Goal: Information Seeking & Learning: Learn about a topic

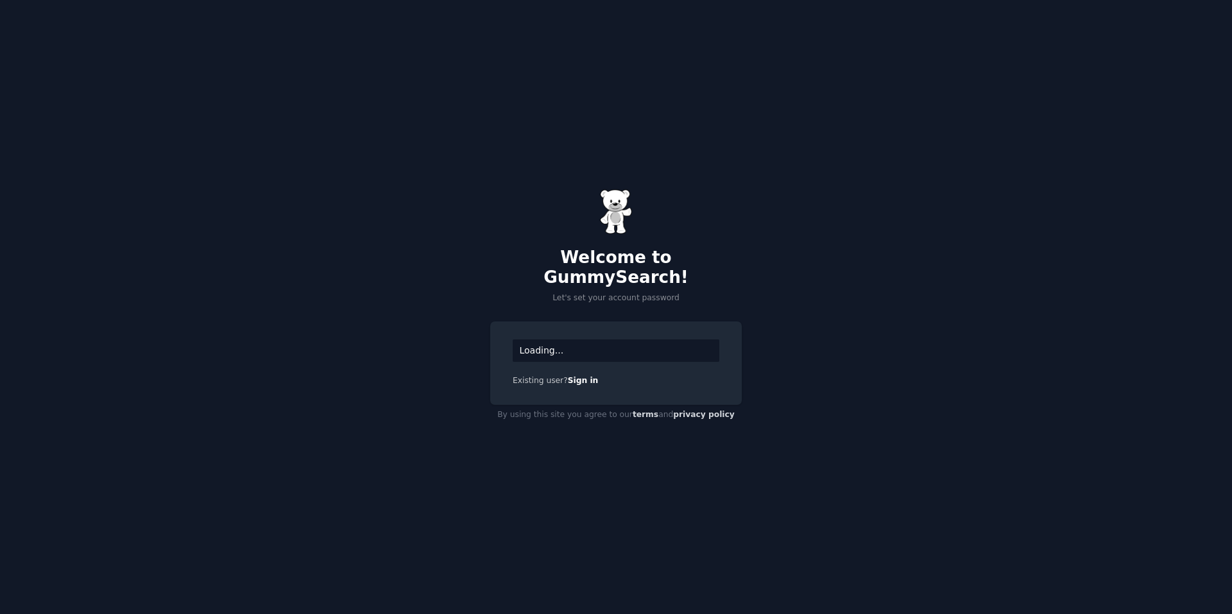
click at [635, 343] on div "Loading..." at bounding box center [616, 350] width 207 height 22
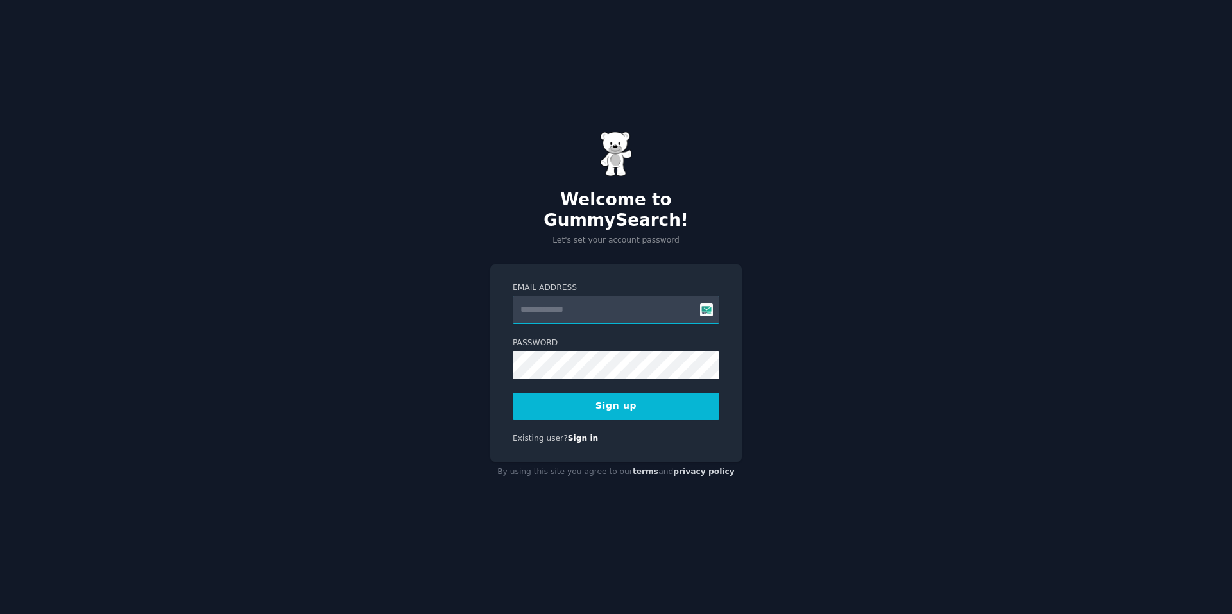
click at [563, 298] on input "Email Address" at bounding box center [616, 310] width 207 height 28
type input "**********"
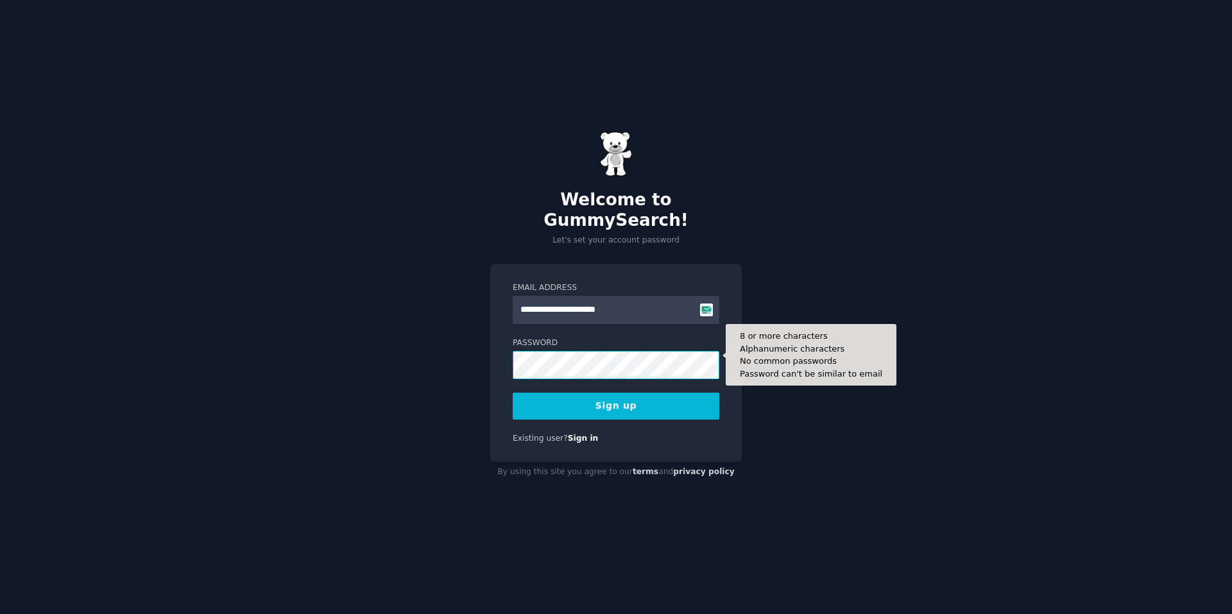
click at [513, 393] on button "Sign up" at bounding box center [616, 406] width 207 height 27
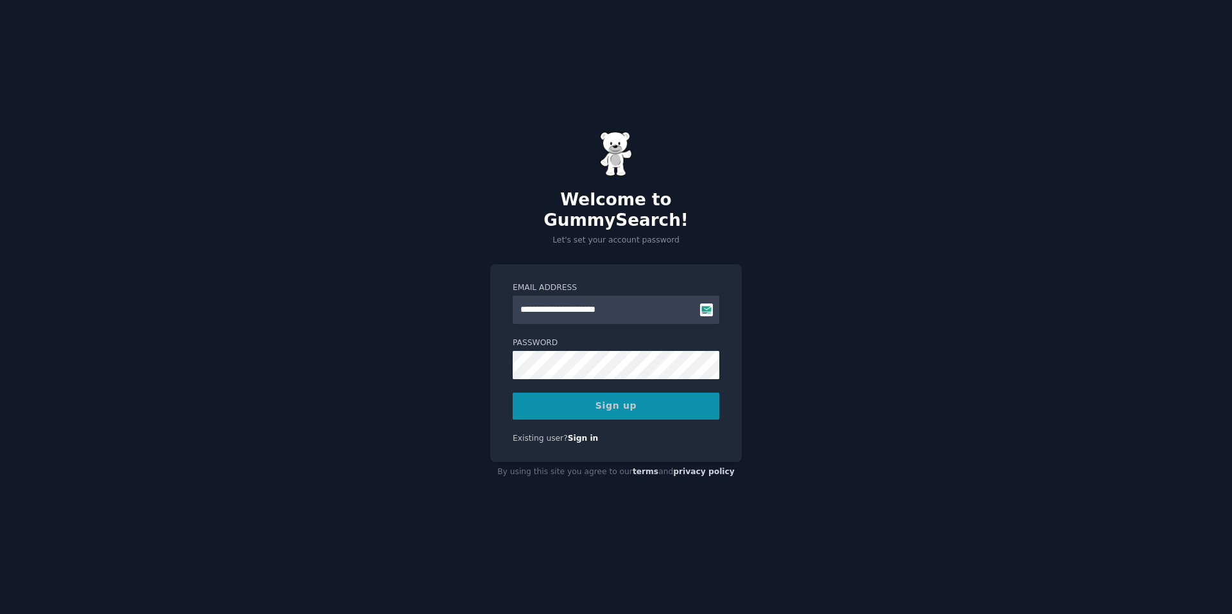
click at [610, 398] on div "Sign up" at bounding box center [616, 406] width 207 height 27
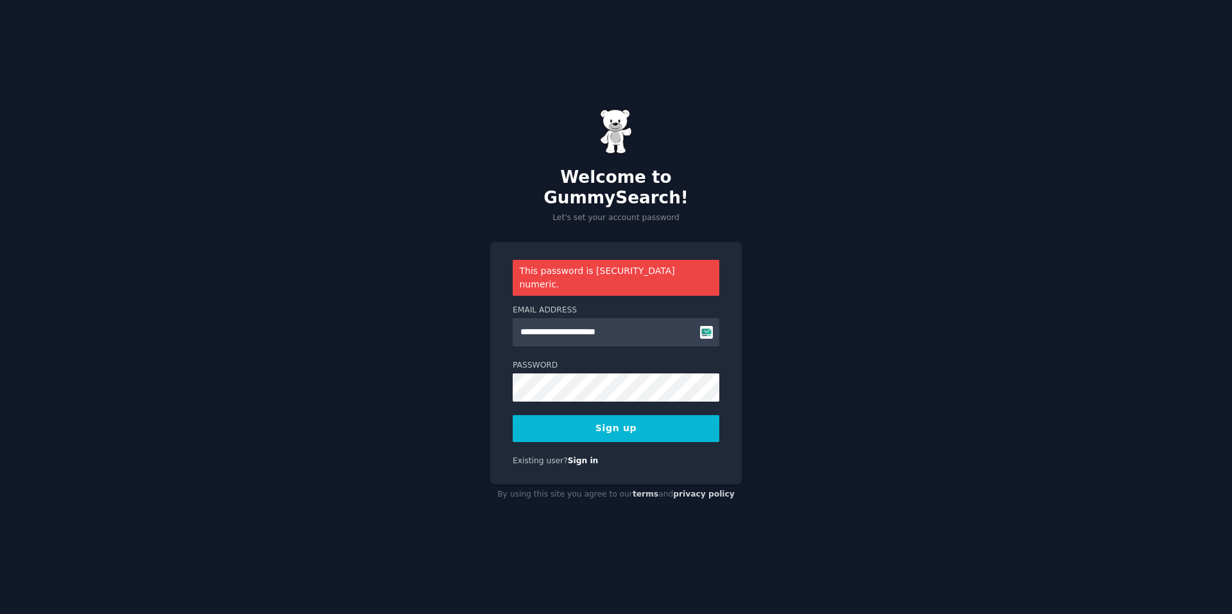
click at [598, 415] on button "Sign up" at bounding box center [616, 428] width 207 height 27
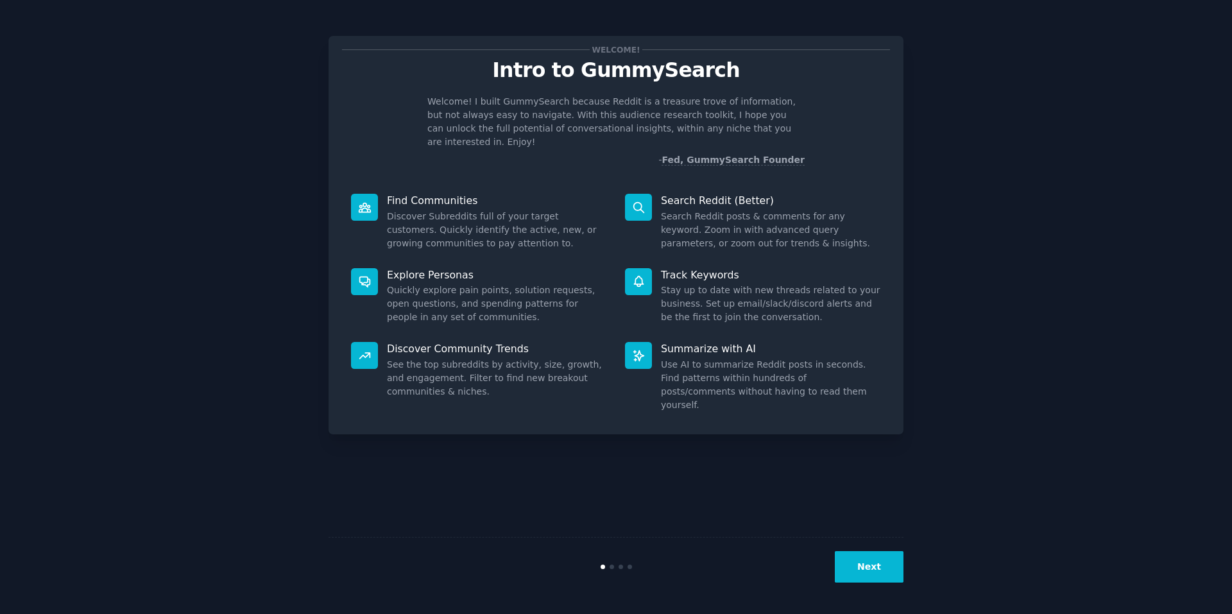
click at [861, 570] on button "Next" at bounding box center [869, 566] width 69 height 31
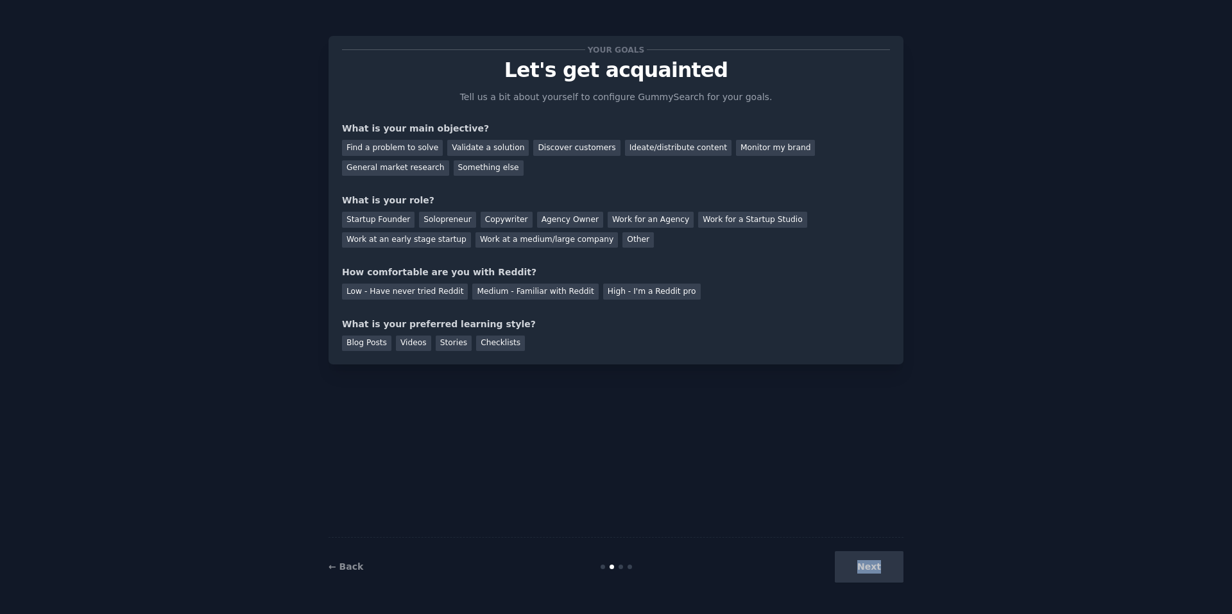
click at [861, 570] on div "Next" at bounding box center [808, 566] width 192 height 31
click at [871, 568] on div "Next" at bounding box center [808, 566] width 192 height 31
click at [383, 216] on div "Startup Founder" at bounding box center [378, 220] width 72 height 16
click at [874, 561] on div "Next" at bounding box center [808, 566] width 192 height 31
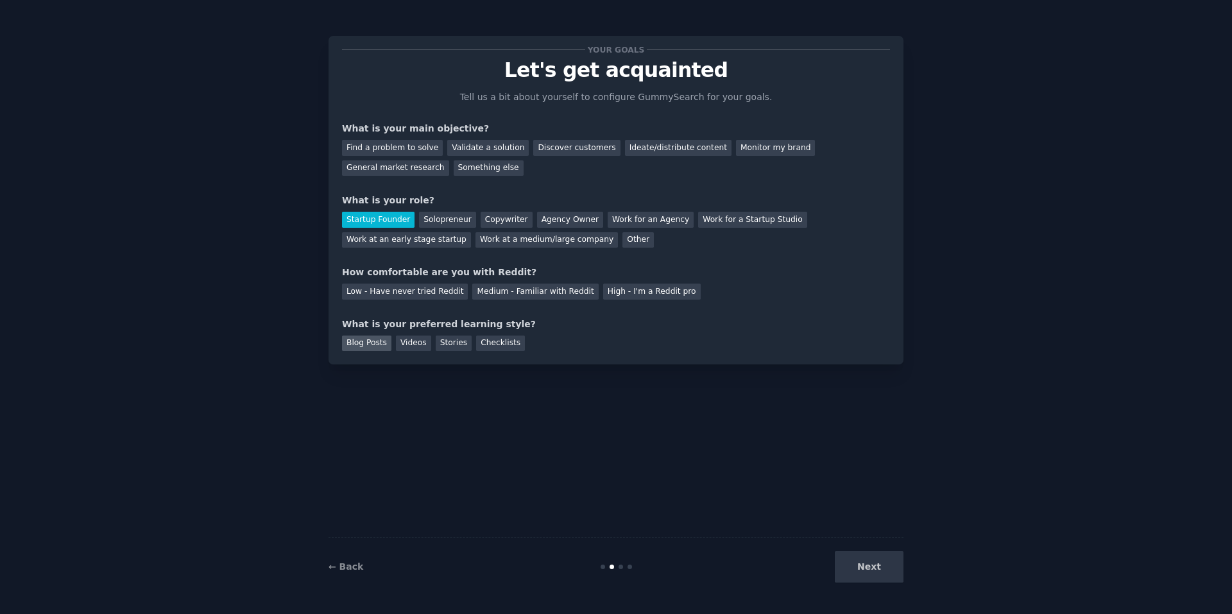
click at [358, 343] on div "Blog Posts" at bounding box center [366, 344] width 49 height 16
click at [400, 146] on div "Find a problem to solve" at bounding box center [392, 148] width 101 height 16
click at [384, 291] on div "Low - Have never tried Reddit" at bounding box center [405, 292] width 126 height 16
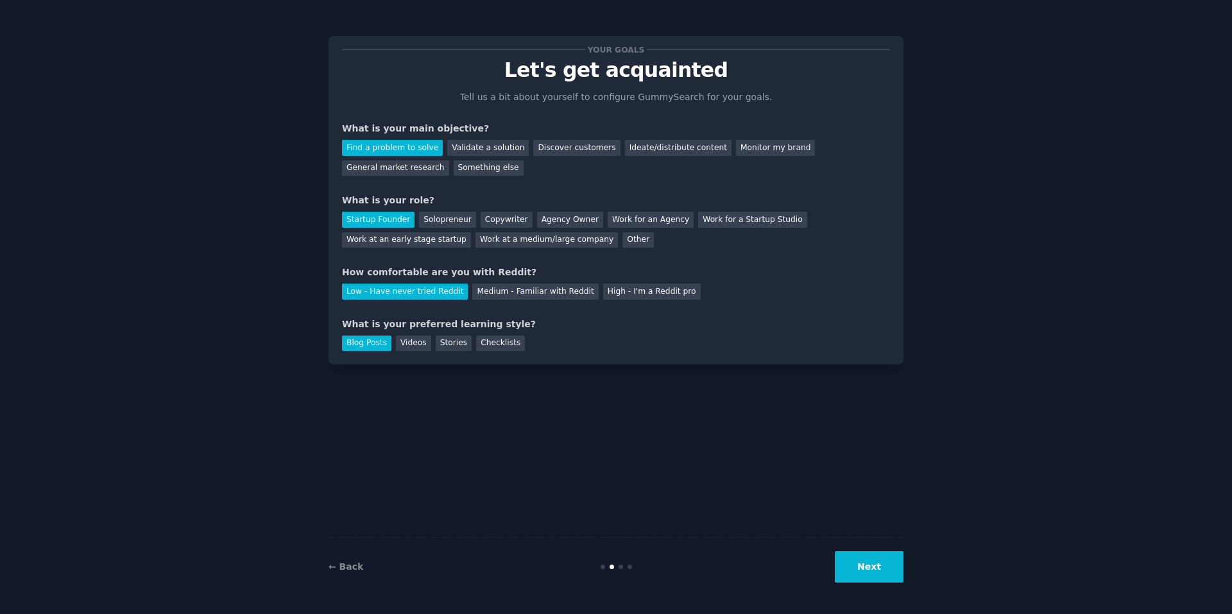
click at [858, 563] on button "Next" at bounding box center [869, 566] width 69 height 31
click at [875, 566] on div "Next" at bounding box center [808, 566] width 192 height 31
click at [871, 569] on div "Next" at bounding box center [808, 566] width 192 height 31
drag, startPoint x: 871, startPoint y: 569, endPoint x: 588, endPoint y: 406, distance: 327.1
click at [868, 567] on div "Next" at bounding box center [808, 566] width 192 height 31
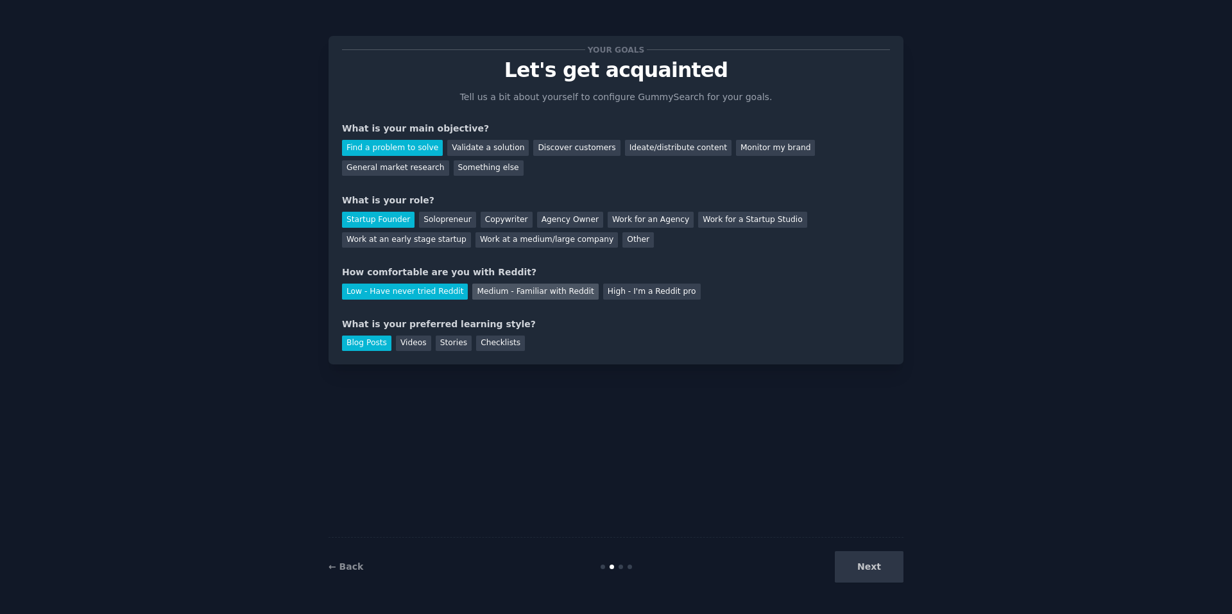
click at [514, 294] on div "Medium - Familiar with Reddit" at bounding box center [535, 292] width 126 height 16
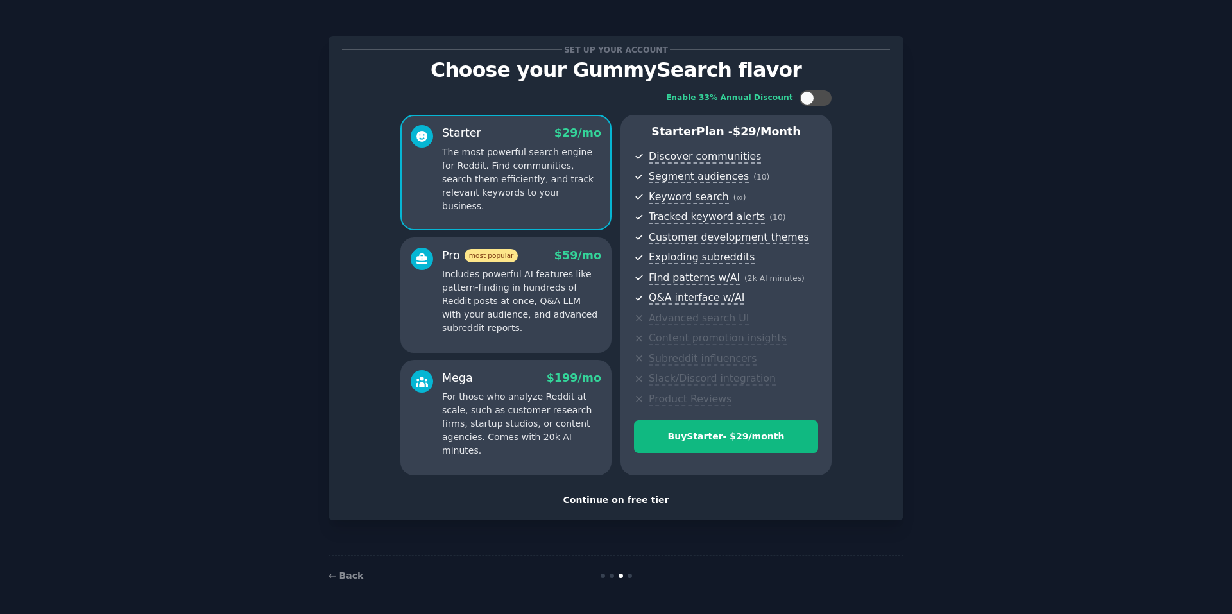
click at [416, 296] on div at bounding box center [422, 292] width 22 height 88
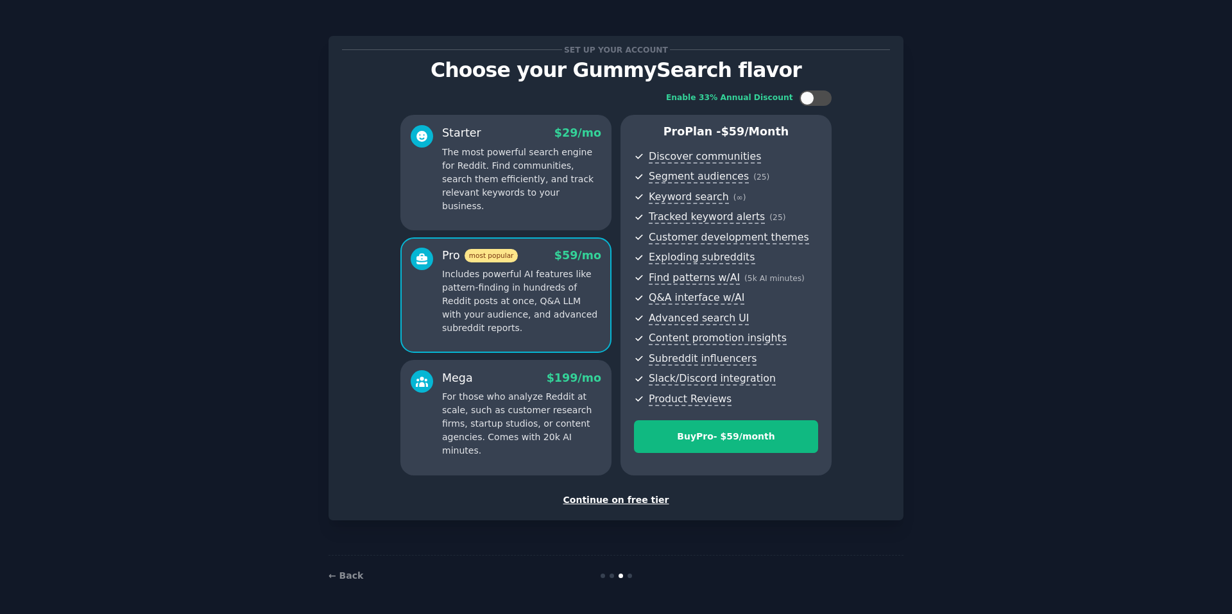
click at [458, 162] on p "The most powerful search engine for Reddit. Find communities, search them effic…" at bounding box center [521, 179] width 159 height 67
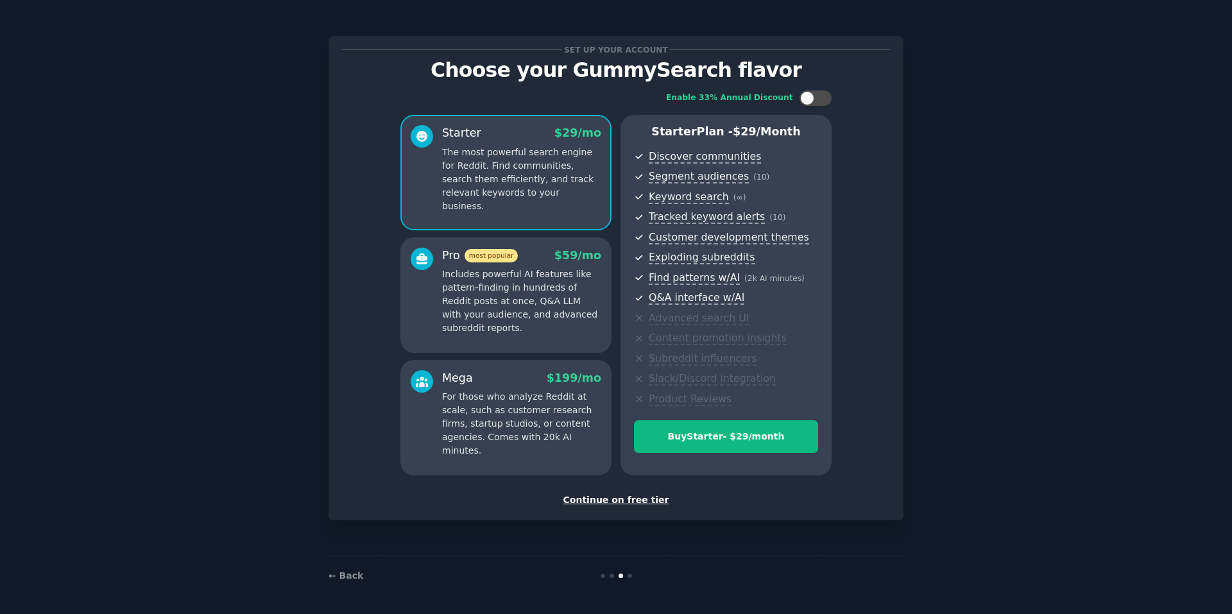
click at [627, 498] on div "Continue on free tier" at bounding box center [616, 499] width 548 height 13
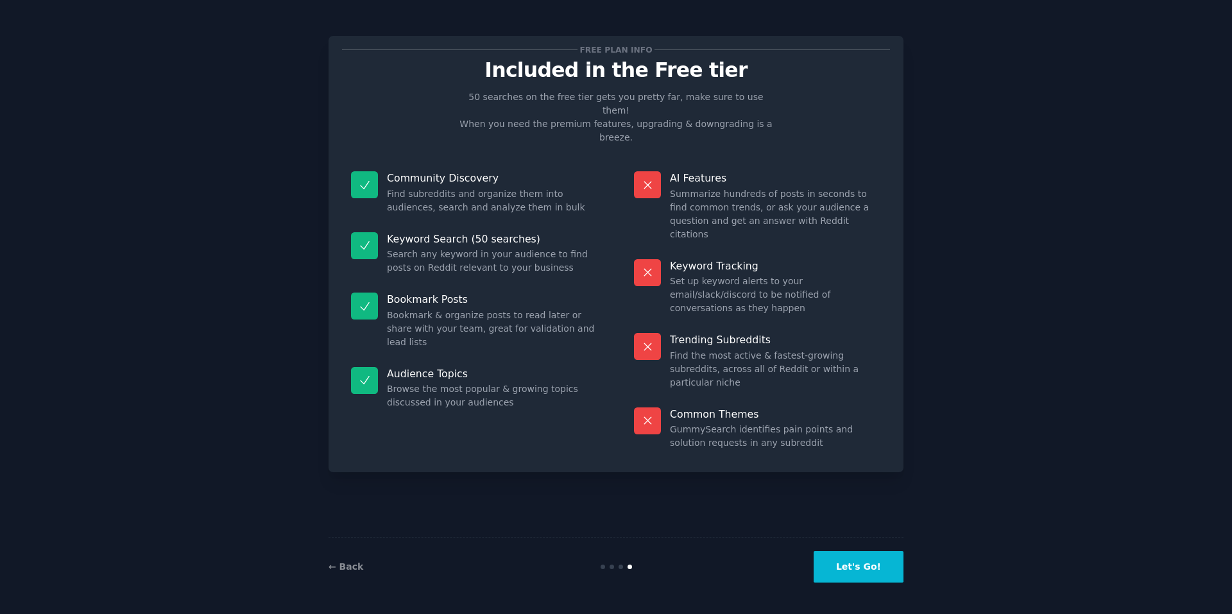
click at [848, 570] on button "Let's Go!" at bounding box center [859, 566] width 90 height 31
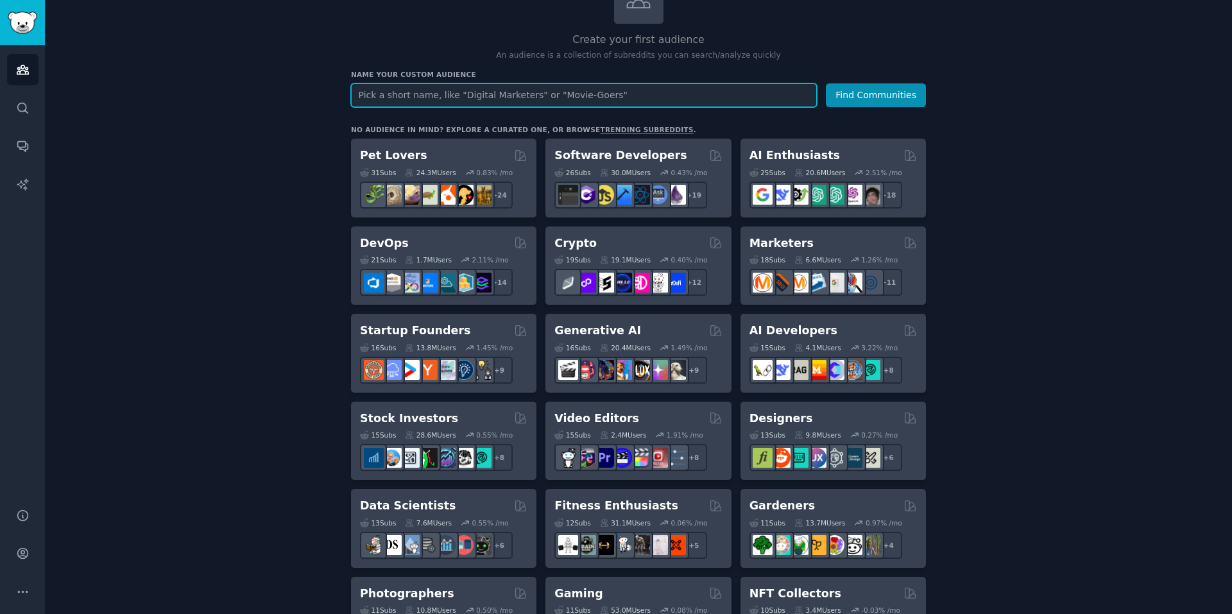
scroll to position [96, 0]
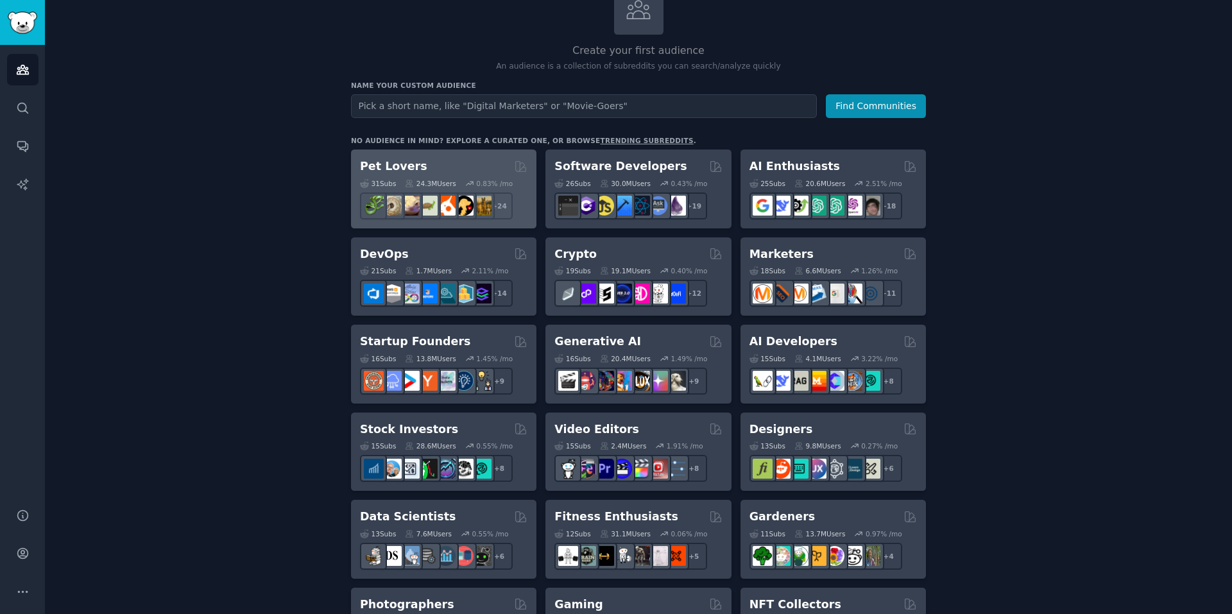
click at [480, 166] on div "Pet Lovers" at bounding box center [443, 166] width 167 height 16
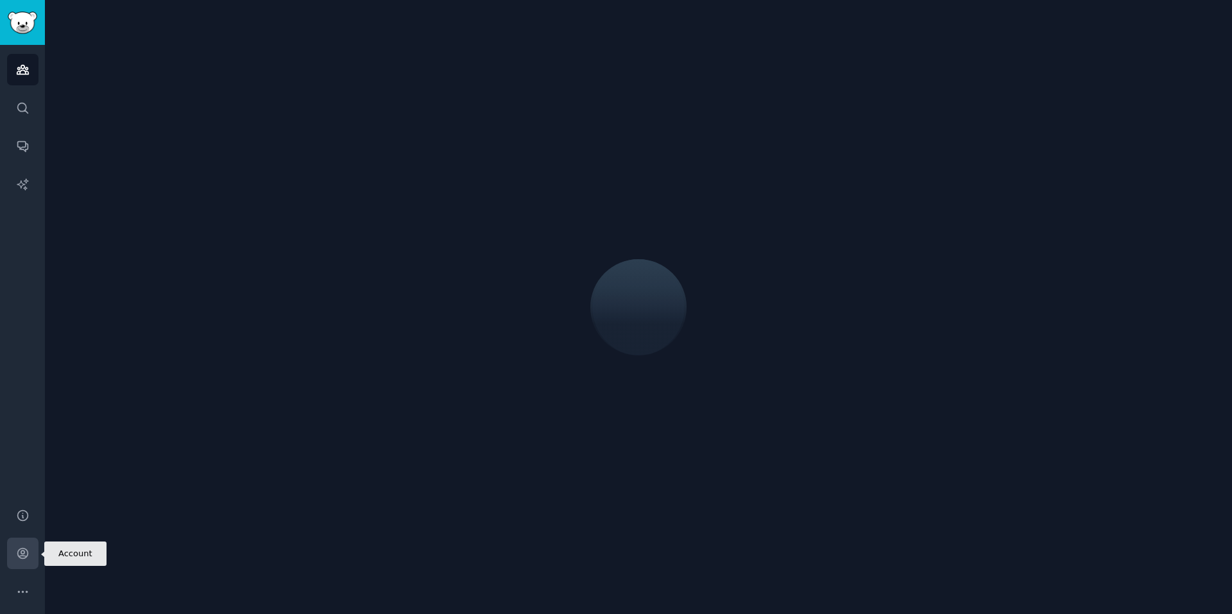
click at [13, 556] on link "Account" at bounding box center [22, 553] width 31 height 31
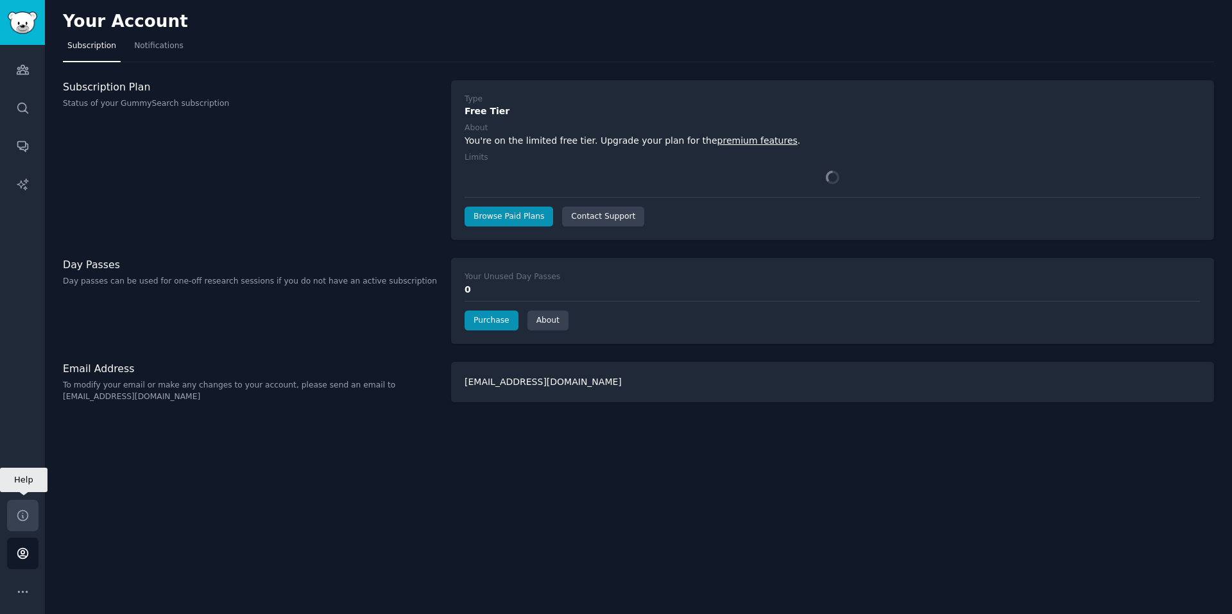
click at [26, 517] on icon "Sidebar" at bounding box center [22, 515] width 13 height 13
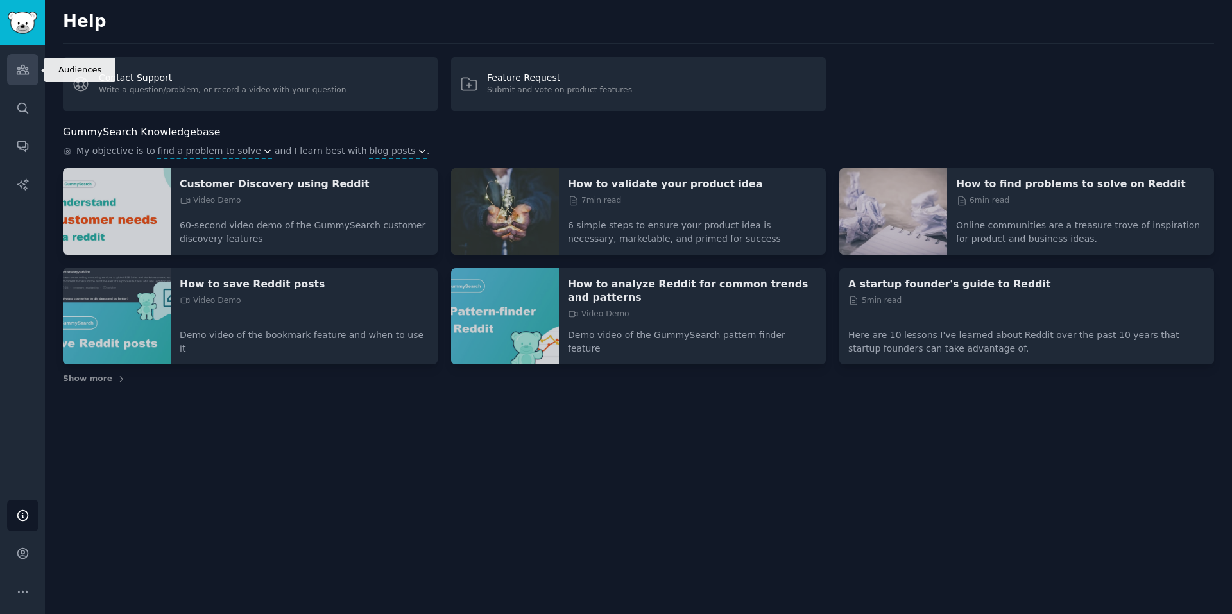
click at [26, 73] on icon "Sidebar" at bounding box center [22, 69] width 13 height 13
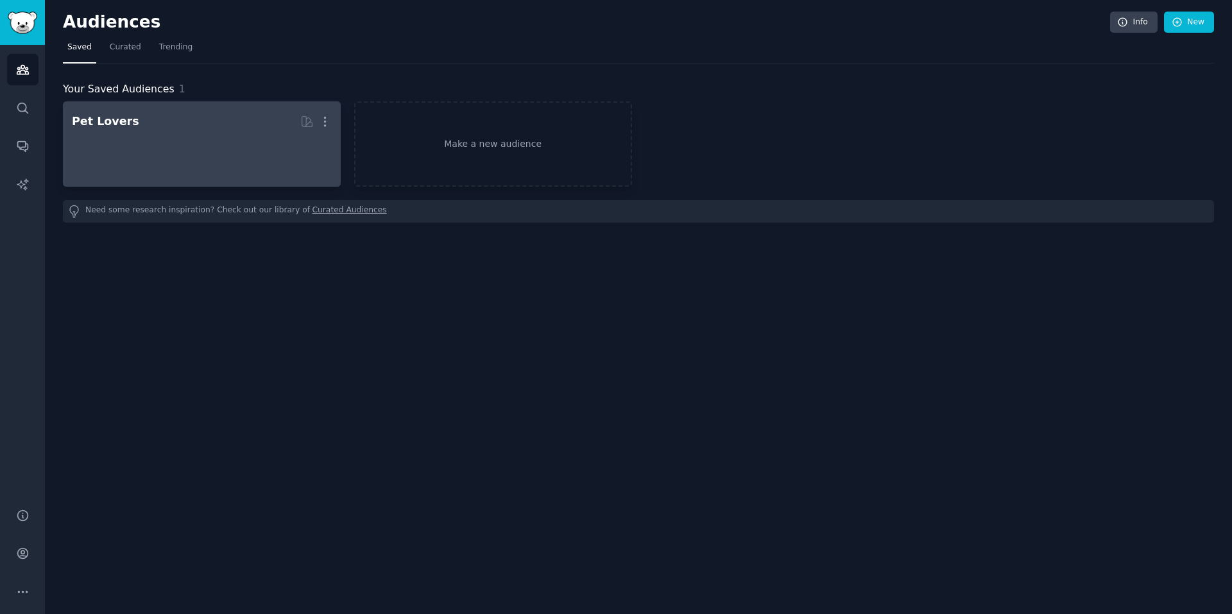
click at [206, 151] on div at bounding box center [202, 155] width 260 height 45
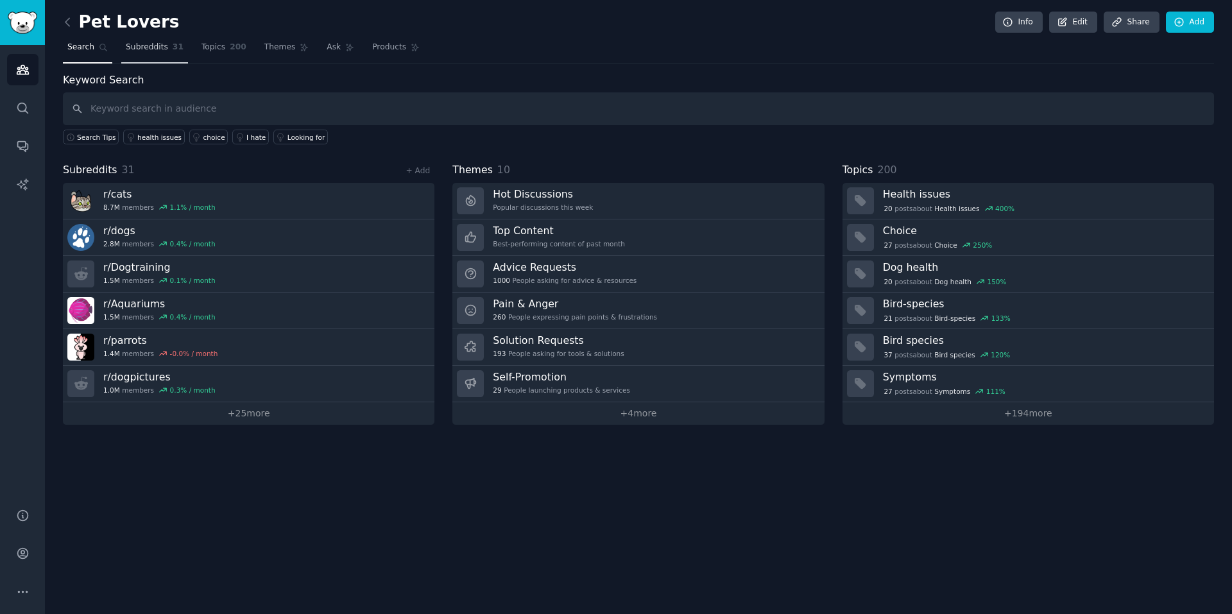
click at [145, 56] on link "Subreddits 31" at bounding box center [154, 50] width 67 height 26
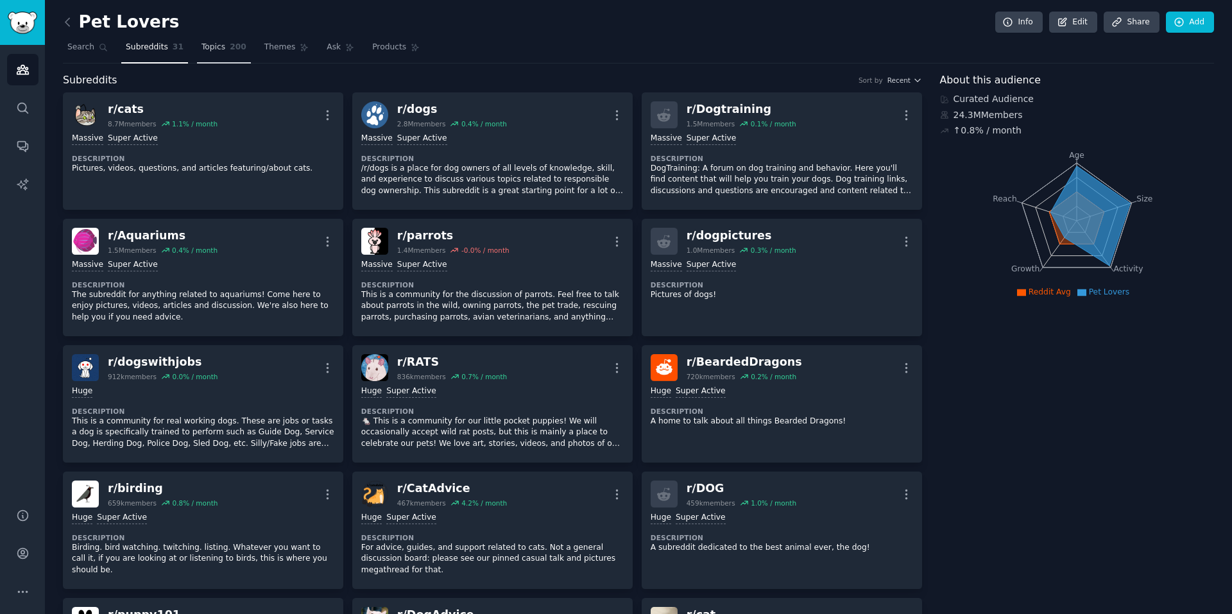
click at [230, 45] on span "200" at bounding box center [238, 48] width 17 height 12
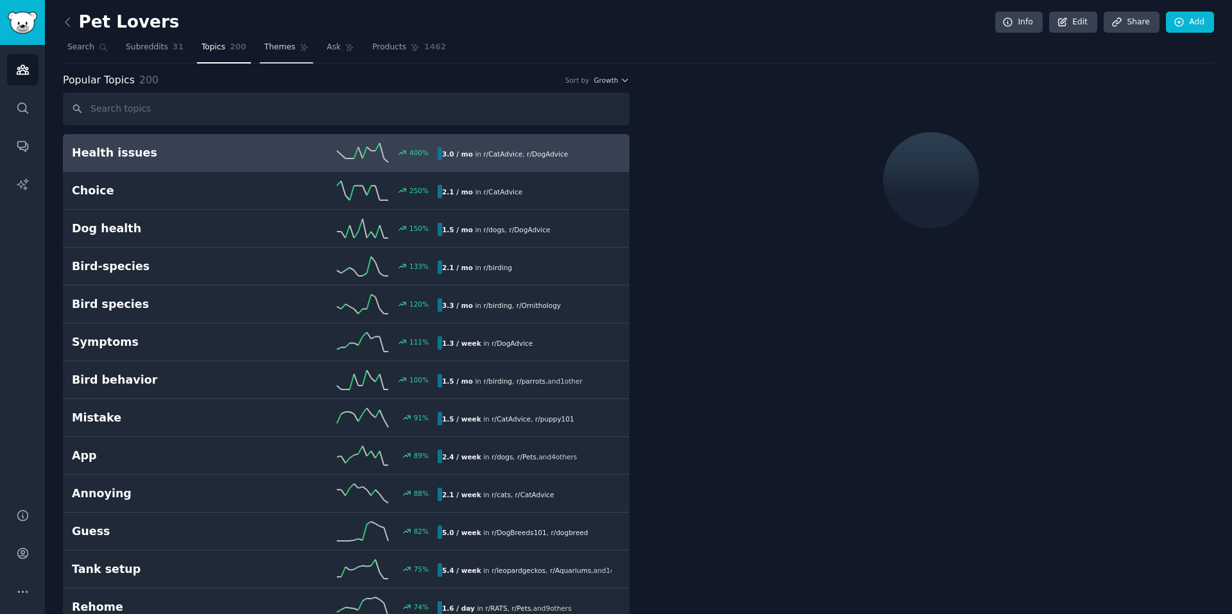
click at [264, 47] on span "Themes" at bounding box center [279, 48] width 31 height 12
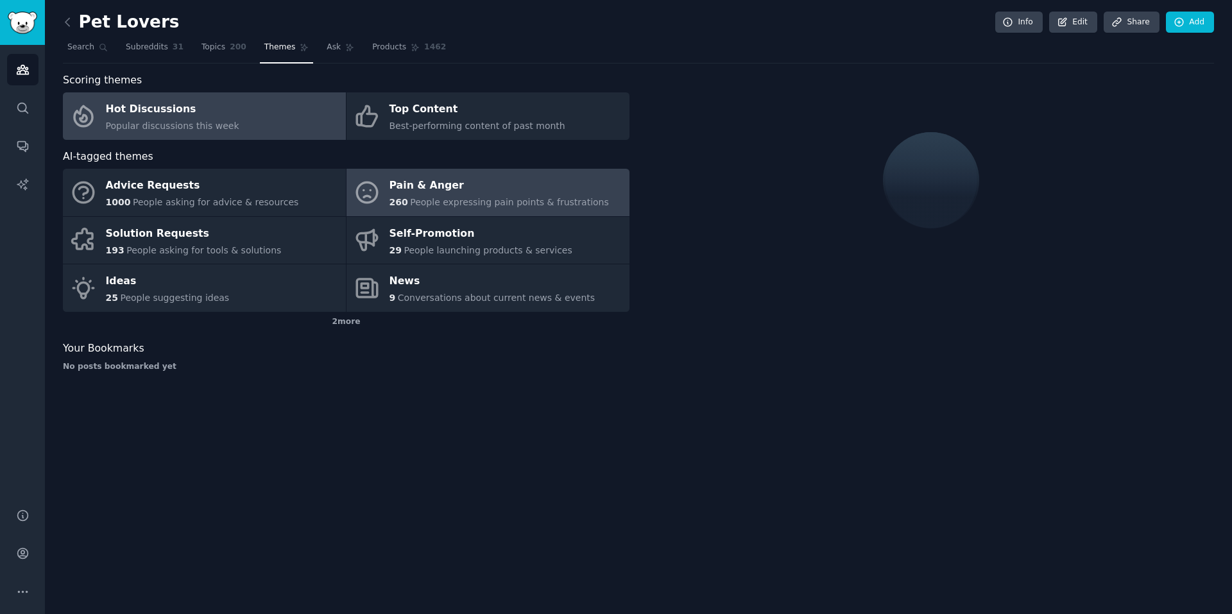
click at [395, 180] on div "Pain & Anger" at bounding box center [498, 186] width 219 height 21
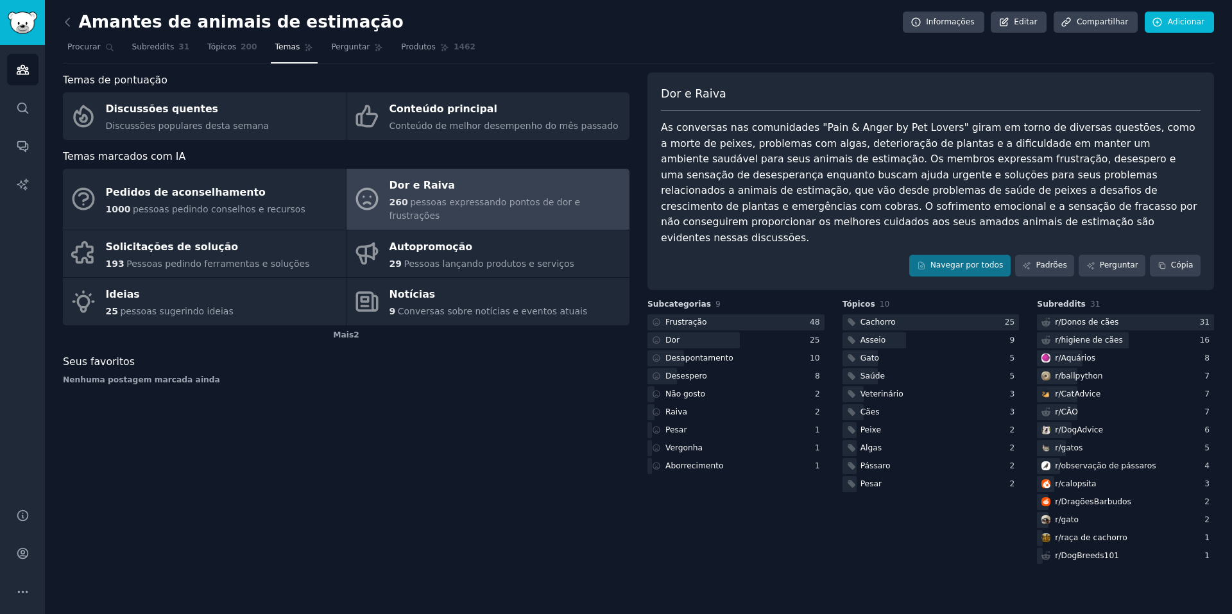
click at [409, 490] on div "Temas de pontuação Discussões quentes Discussões populares desta semana Conteúd…" at bounding box center [346, 319] width 567 height 494
click at [1056, 260] on font "Padrões" at bounding box center [1051, 264] width 31 height 9
